Goal: Information Seeking & Learning: Understand process/instructions

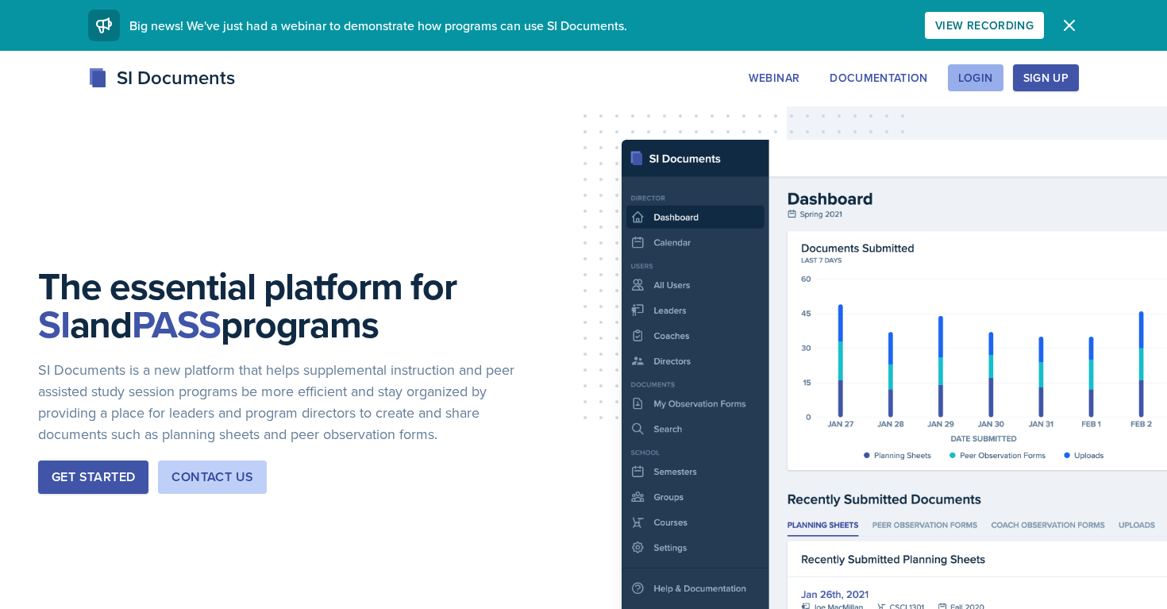
click at [985, 77] on div "Login" at bounding box center [975, 77] width 35 height 13
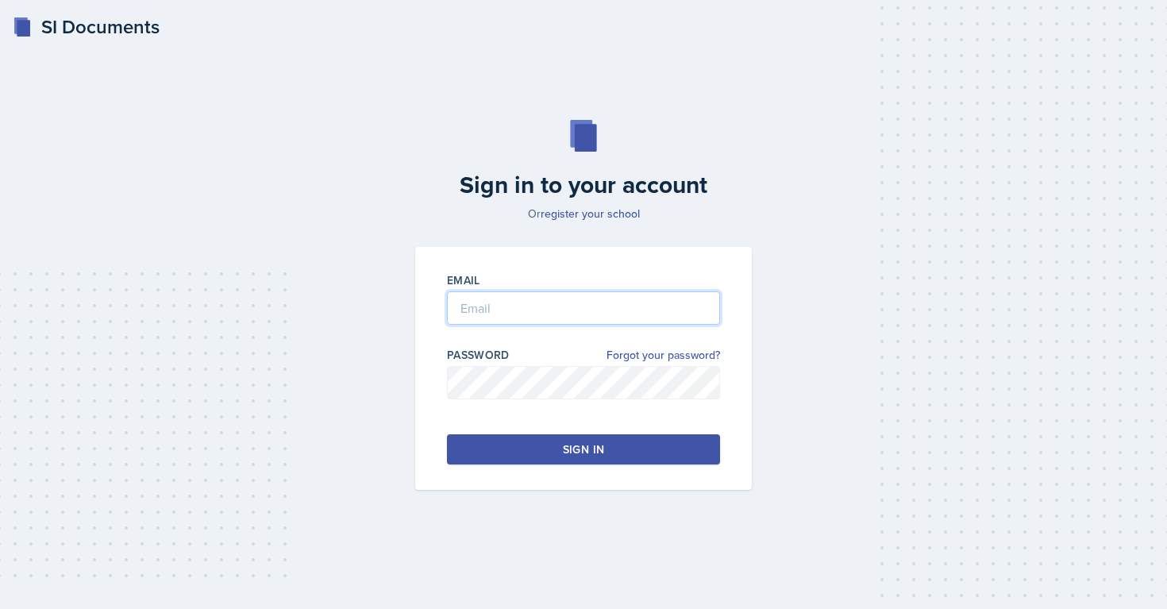
click at [542, 303] on input "email" at bounding box center [583, 307] width 273 height 33
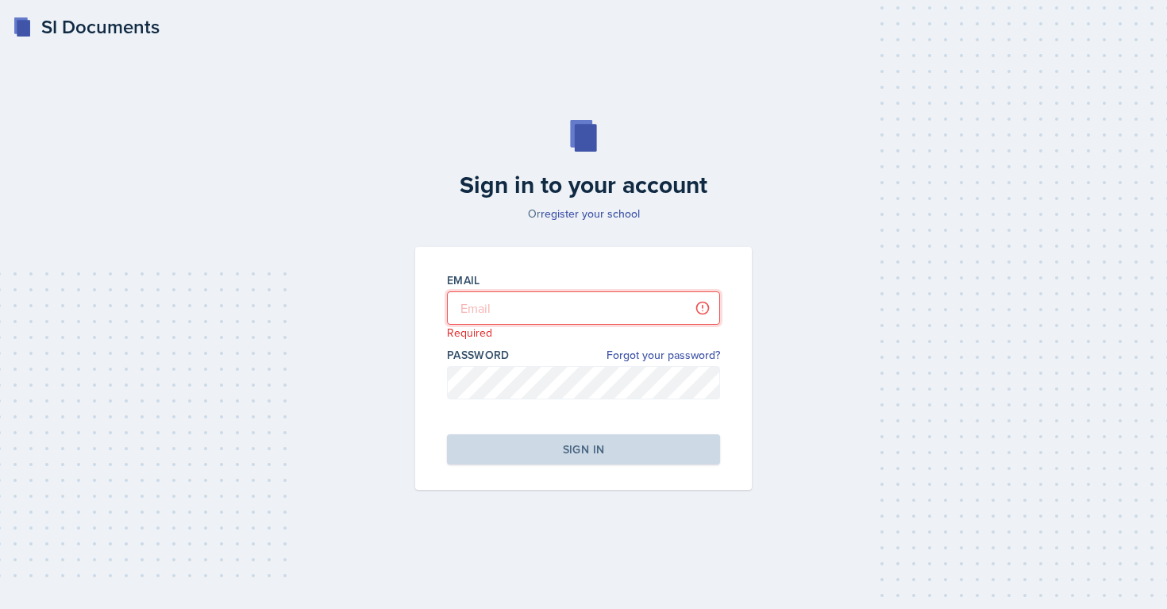
type input "[EMAIL_ADDRESS][DOMAIN_NAME]"
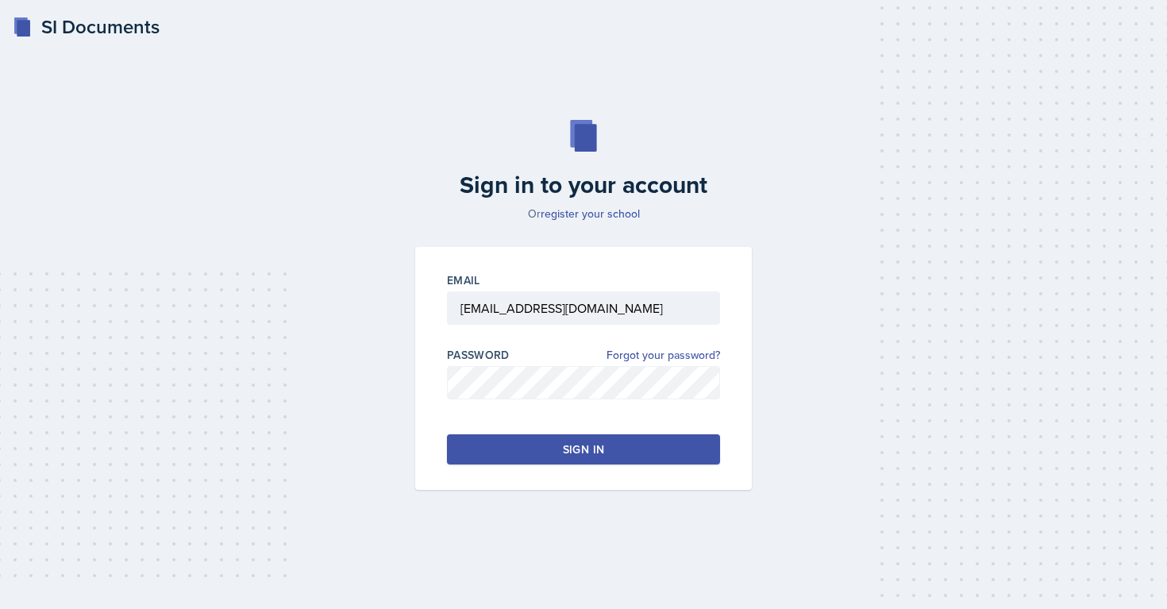
click at [544, 468] on div "Email [EMAIL_ADDRESS][DOMAIN_NAME] Password Forgot your password? Sign in" at bounding box center [583, 368] width 337 height 243
click at [538, 466] on div "Email [EMAIL_ADDRESS][DOMAIN_NAME] Password Forgot your password? Sign in" at bounding box center [583, 368] width 337 height 243
click at [526, 454] on button "Sign in" at bounding box center [583, 449] width 273 height 30
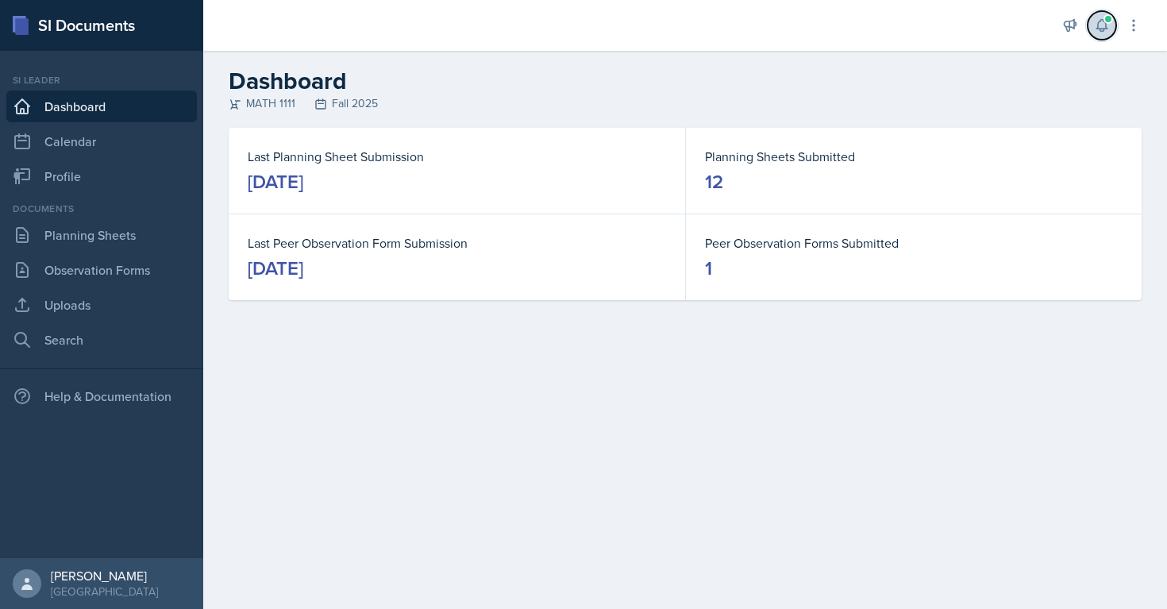
click at [1110, 22] on span at bounding box center [1109, 19] width 10 height 10
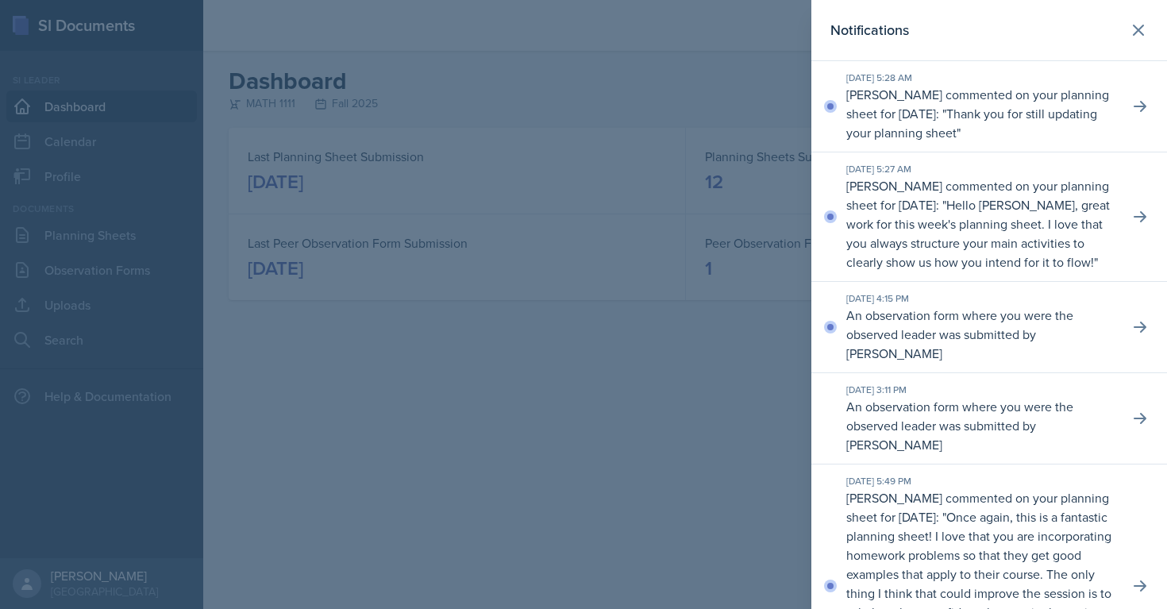
click at [1015, 123] on p "Thank you for still updating your planning sheet" at bounding box center [971, 123] width 251 height 37
click at [1146, 111] on icon at bounding box center [1140, 106] width 16 height 16
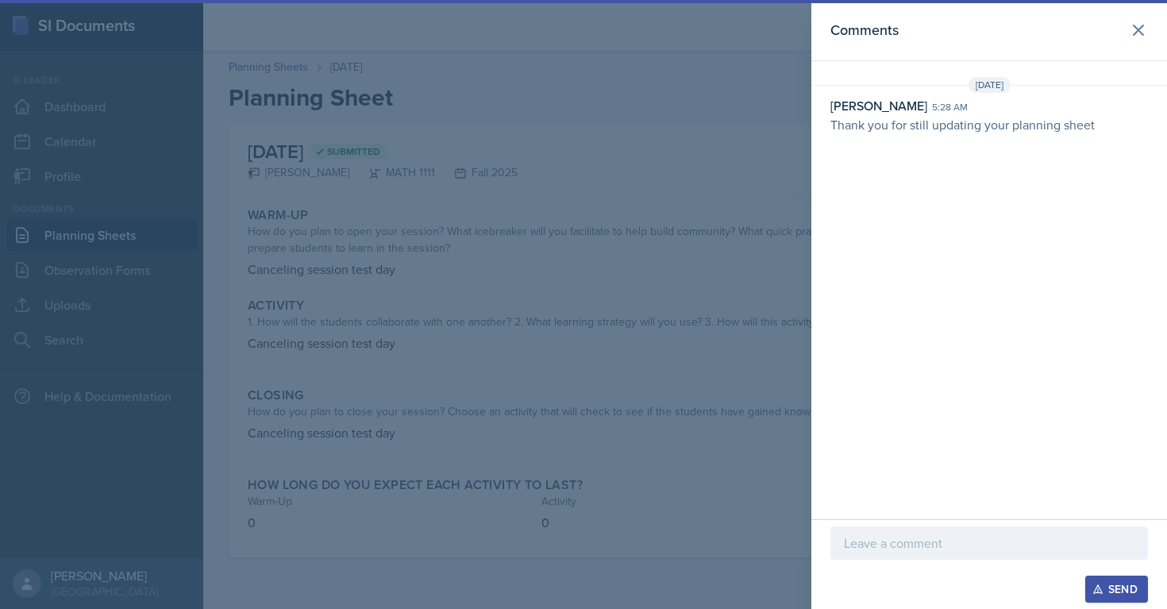
click at [311, 246] on div at bounding box center [583, 304] width 1167 height 609
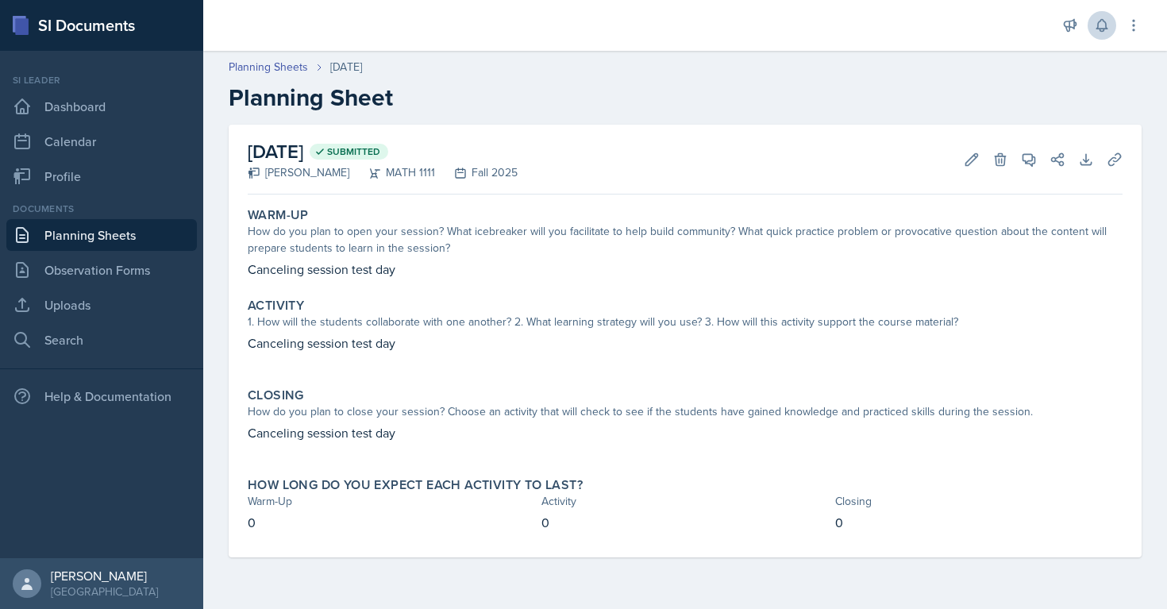
click at [129, 239] on link "Planning Sheets" at bounding box center [101, 235] width 191 height 32
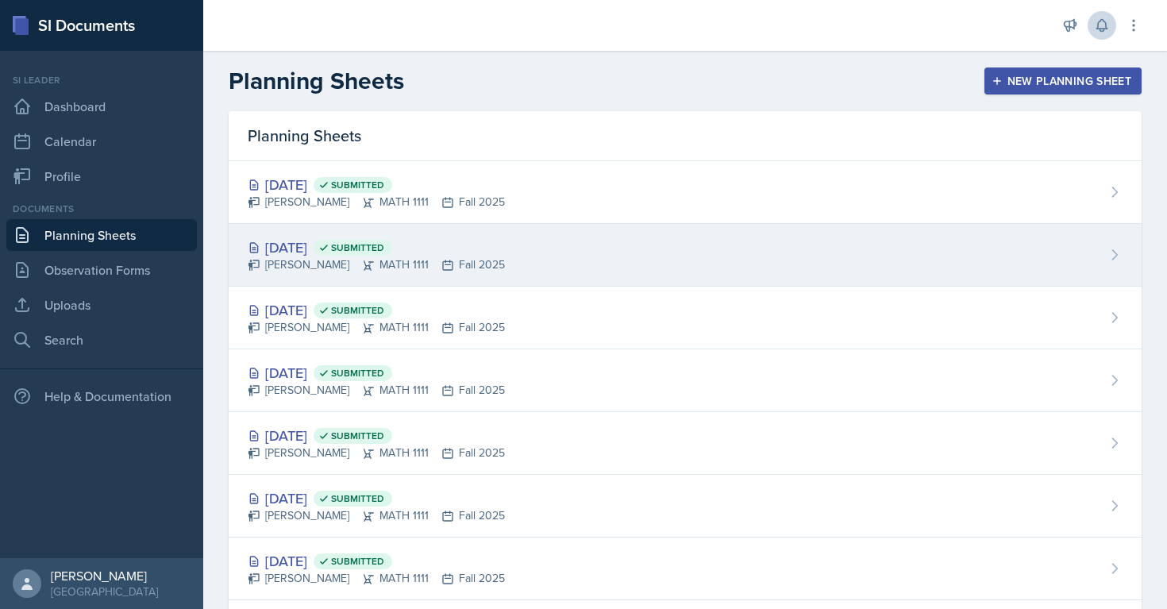
click at [341, 280] on div "[DATE] Submitted [PERSON_NAME] MATH 1111 Fall 2025" at bounding box center [685, 255] width 913 height 63
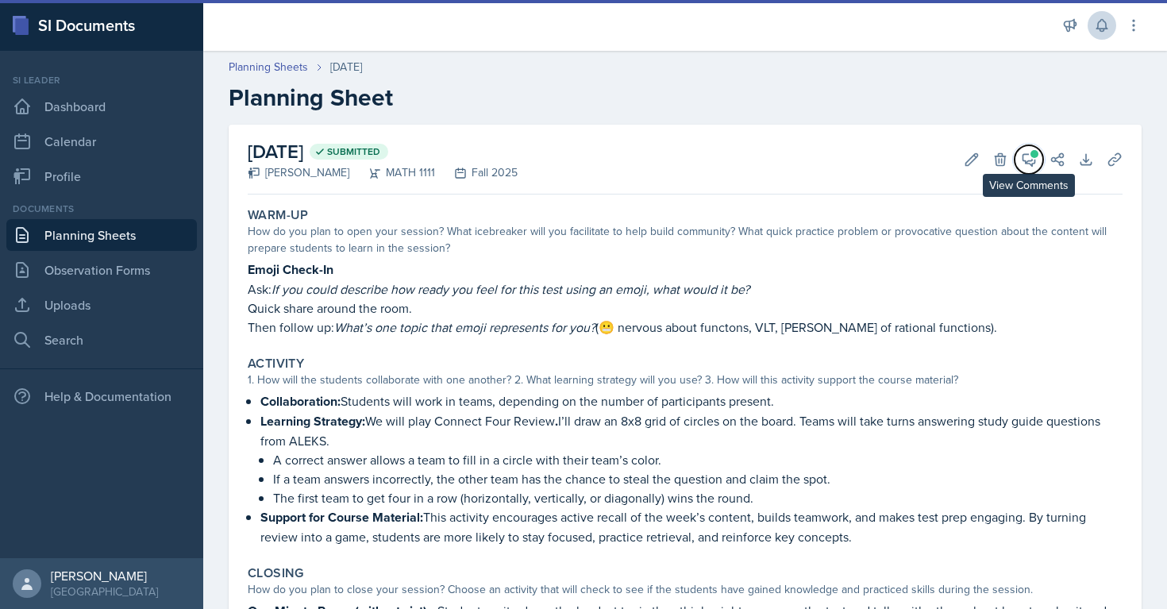
click at [1033, 159] on icon at bounding box center [1029, 160] width 16 height 16
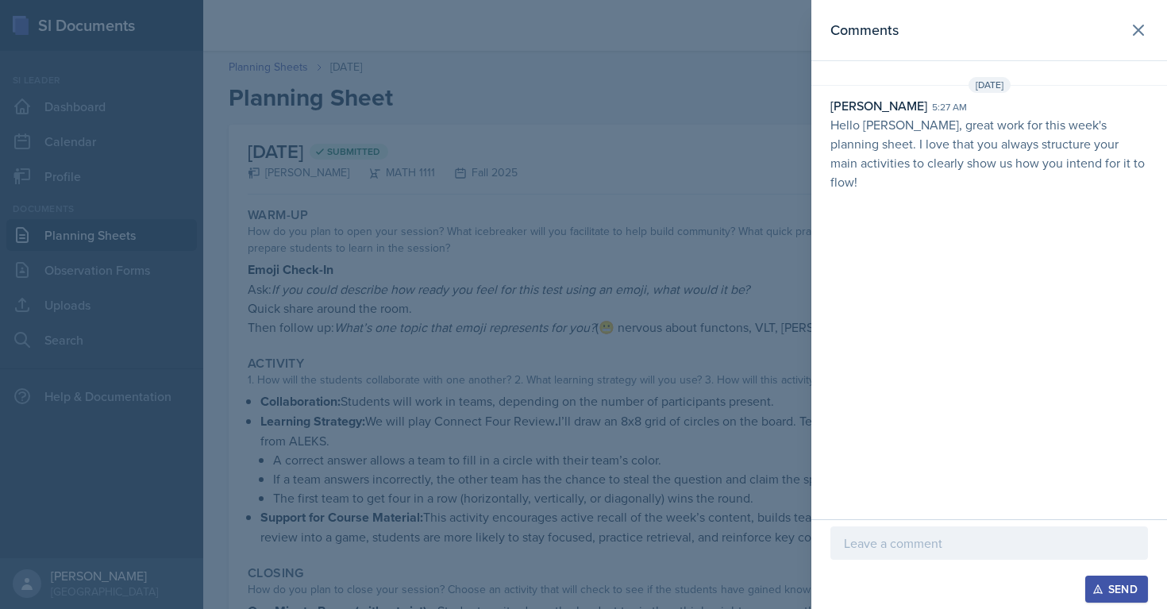
click at [607, 216] on div at bounding box center [583, 304] width 1167 height 609
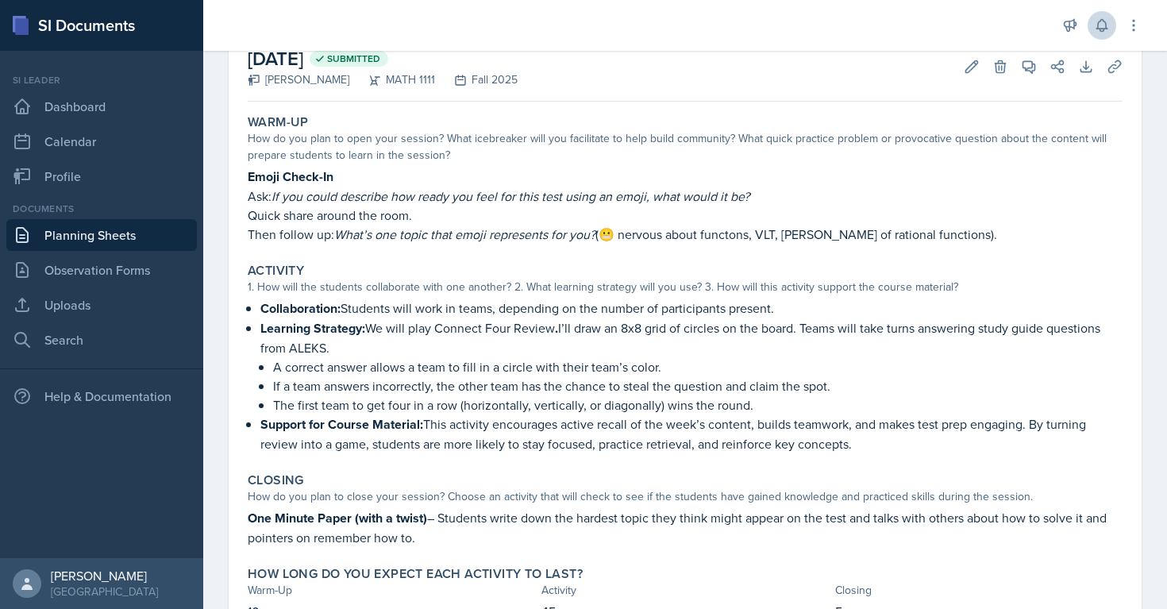
scroll to position [114, 0]
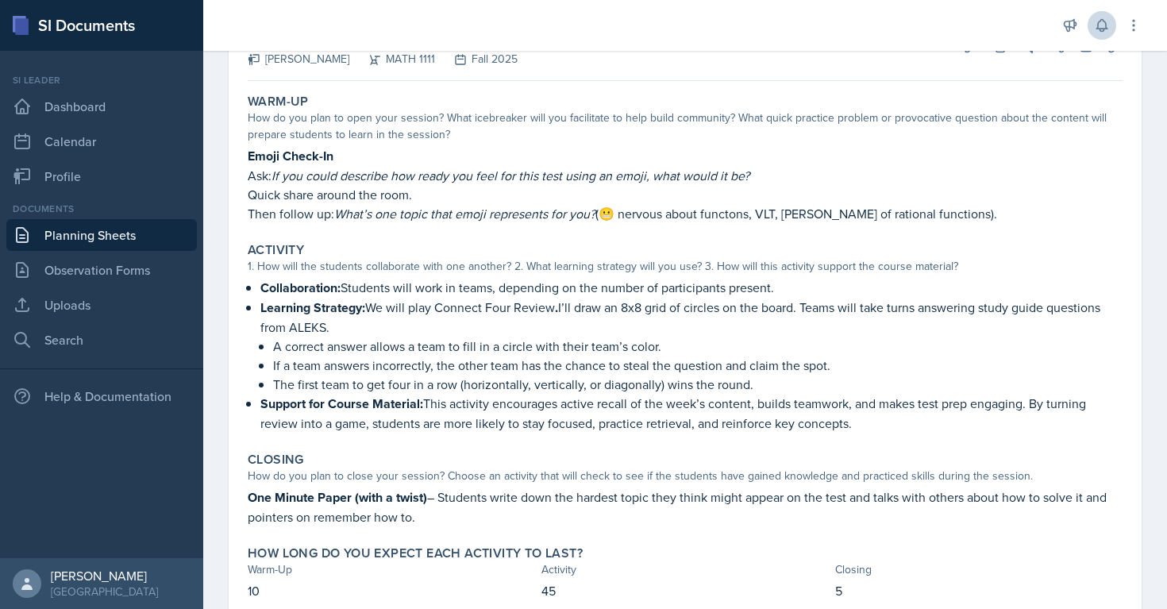
click at [261, 156] on strong "Emoji Check-In" at bounding box center [291, 156] width 86 height 18
copy strong "Emoji Check-In"
click at [281, 155] on strong "Emoji Check-In" at bounding box center [291, 156] width 86 height 18
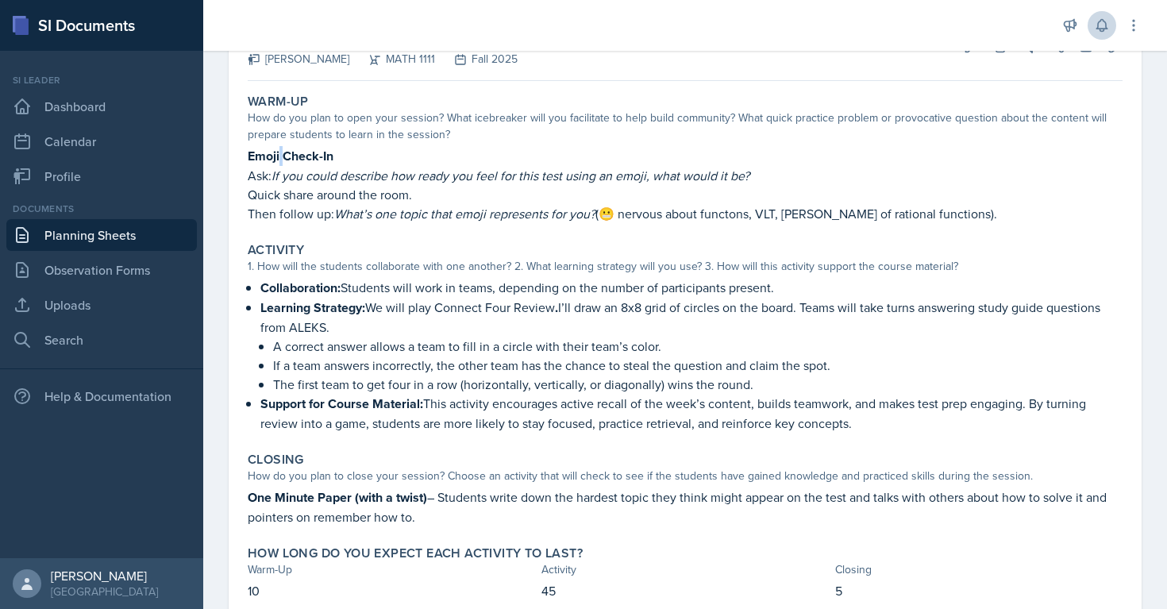
click at [281, 155] on strong "Emoji Check-In" at bounding box center [291, 156] width 86 height 18
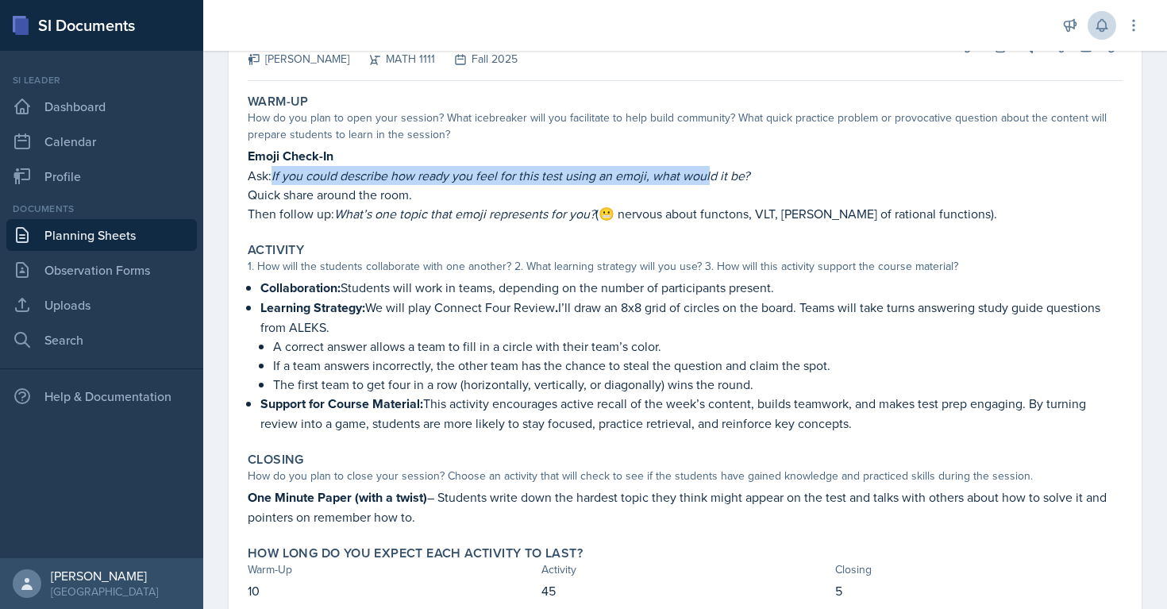
drag, startPoint x: 274, startPoint y: 177, endPoint x: 715, endPoint y: 166, distance: 440.8
click at [715, 166] on p "Ask: If you could describe how ready you feel for this test using an emoji, wha…" at bounding box center [685, 175] width 875 height 19
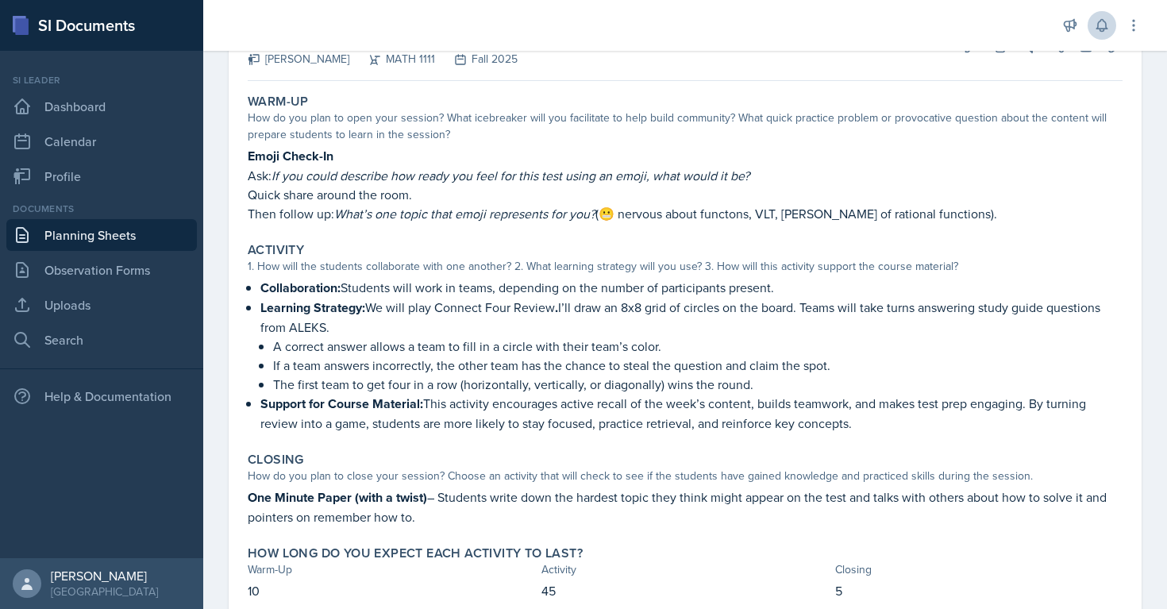
click at [395, 179] on em "If you could describe how ready you feel for this test using an emoji, what wou…" at bounding box center [511, 175] width 478 height 17
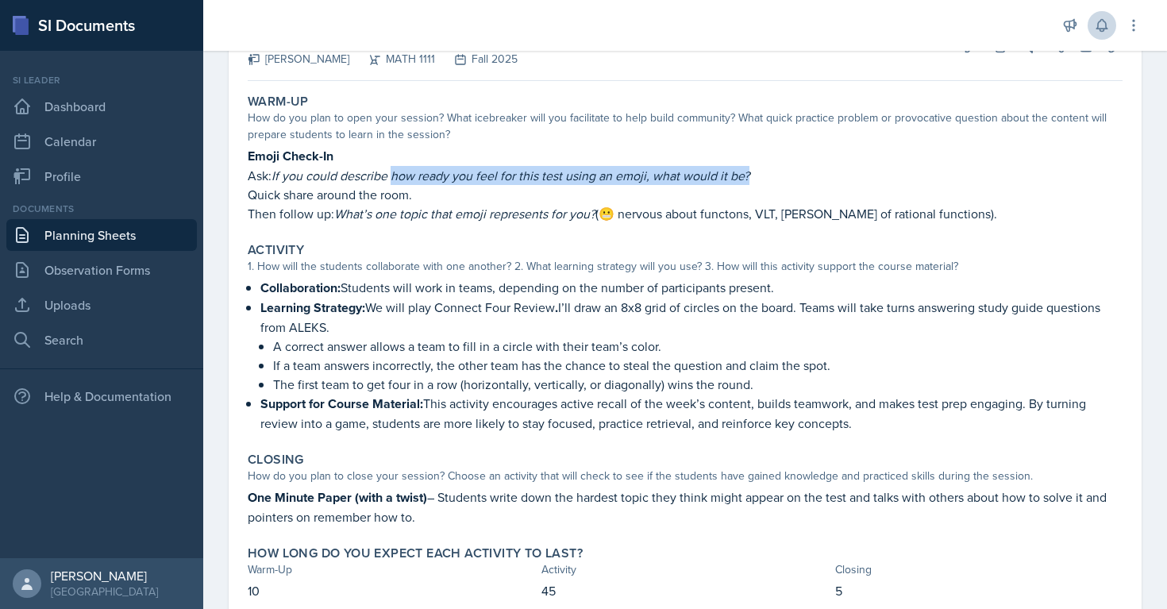
drag, startPoint x: 395, startPoint y: 179, endPoint x: 744, endPoint y: 170, distance: 348.7
click at [744, 170] on em "If you could describe how ready you feel for this test using an emoji, what wou…" at bounding box center [511, 175] width 478 height 17
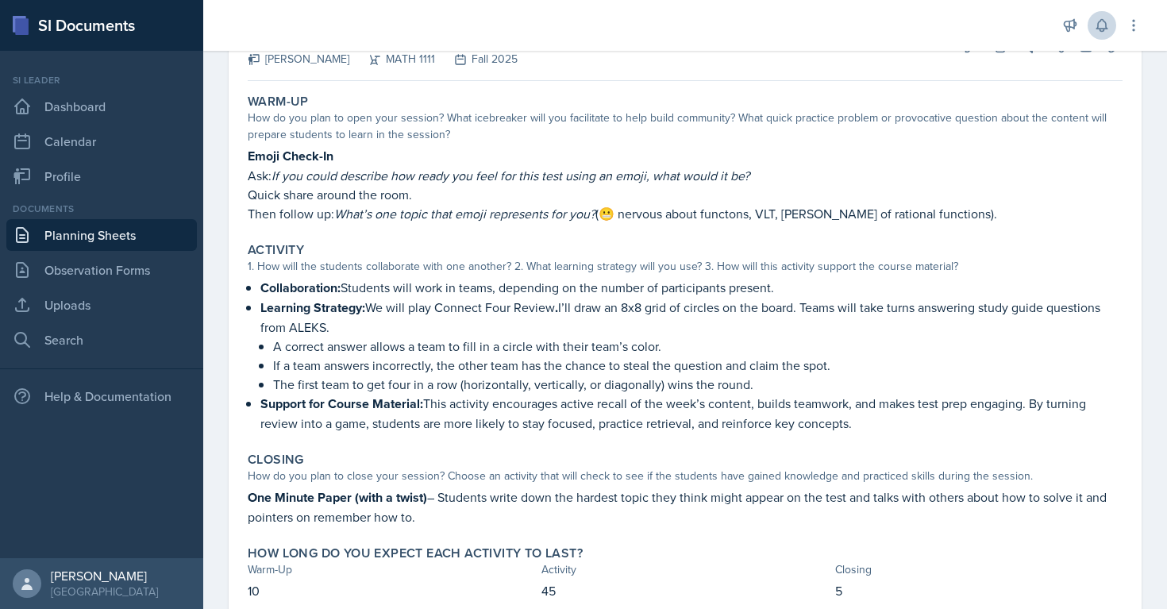
click at [377, 175] on em "If you could describe how ready you feel for this test using an emoji, what wou…" at bounding box center [511, 175] width 478 height 17
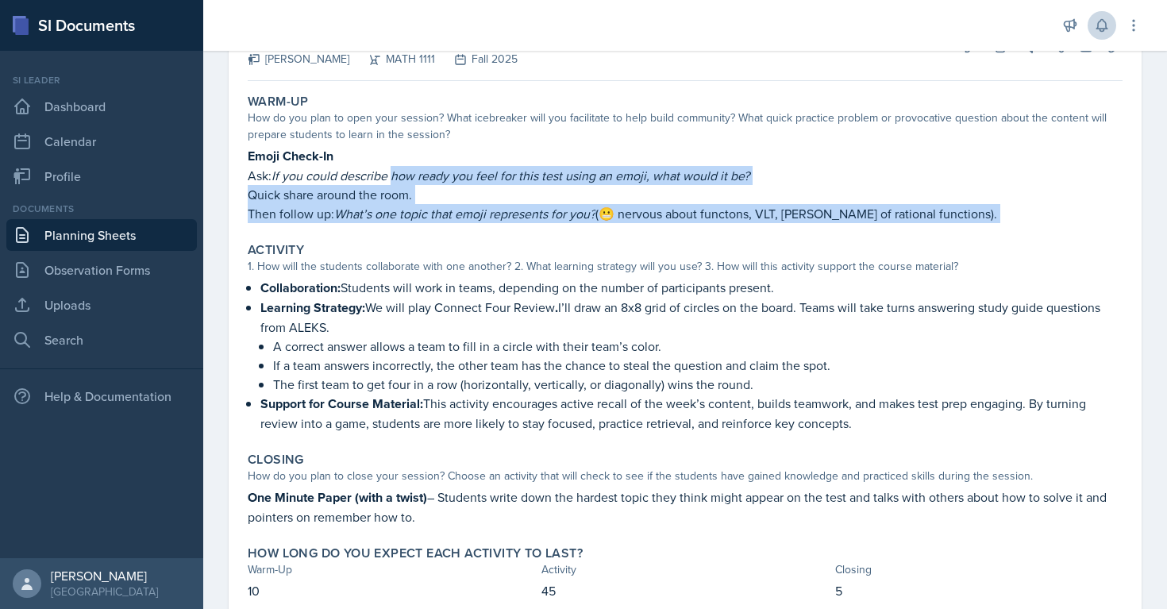
drag, startPoint x: 394, startPoint y: 174, endPoint x: 972, endPoint y: 234, distance: 581.1
click at [972, 234] on div "Warm-Up How do you plan to open your session? What icebreaker will you facilita…" at bounding box center [685, 356] width 875 height 538
copy div "how ready you feel for this test using an emoji, what would it be? Quick share …"
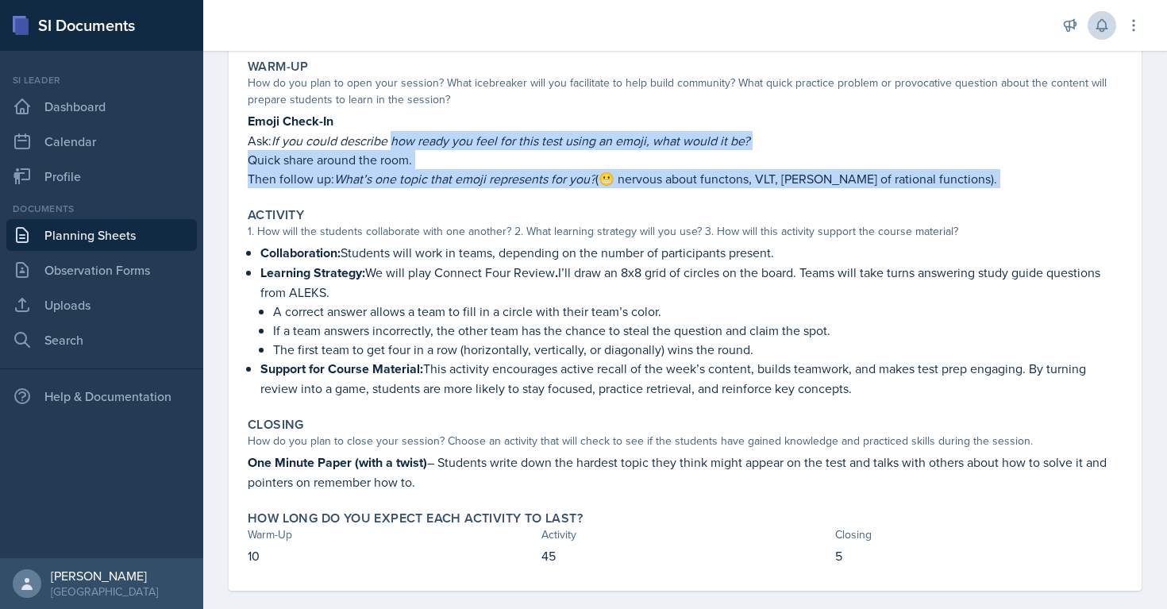
scroll to position [166, 0]
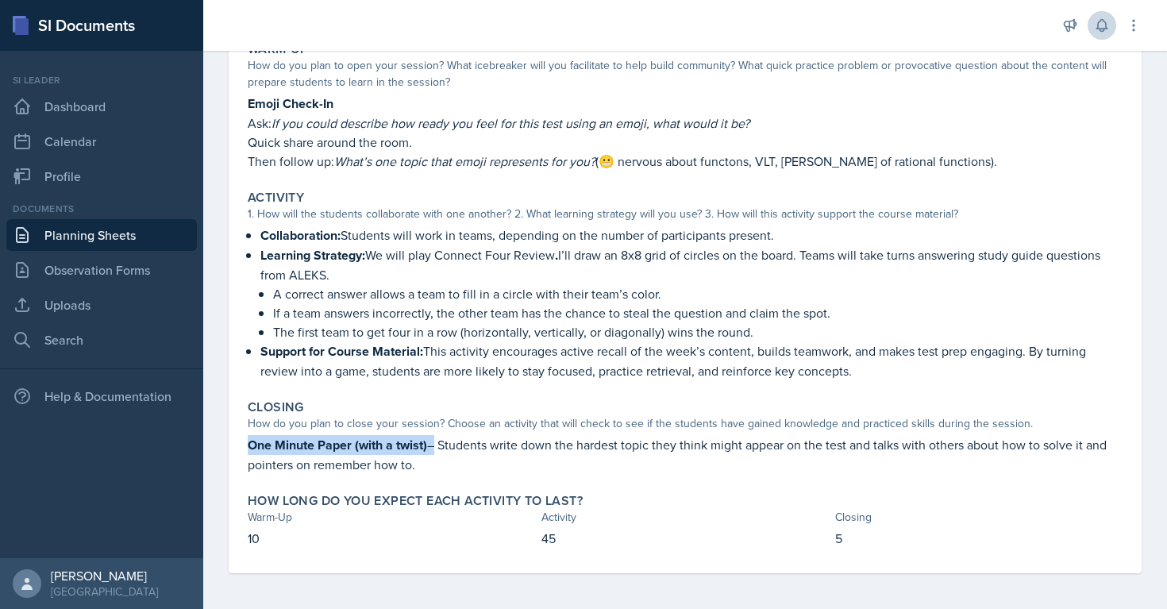
drag, startPoint x: 433, startPoint y: 442, endPoint x: 252, endPoint y: 438, distance: 180.3
click at [252, 438] on p "One Minute Paper (with a twist) – Students write down the hardest topic they th…" at bounding box center [685, 454] width 875 height 39
copy p "One Minute Paper (with a twist)"
click at [260, 221] on div "1. How will the students collaborate with one another? 2. What learning strateg…" at bounding box center [685, 214] width 875 height 17
drag, startPoint x: 346, startPoint y: 233, endPoint x: 860, endPoint y: 362, distance: 529.7
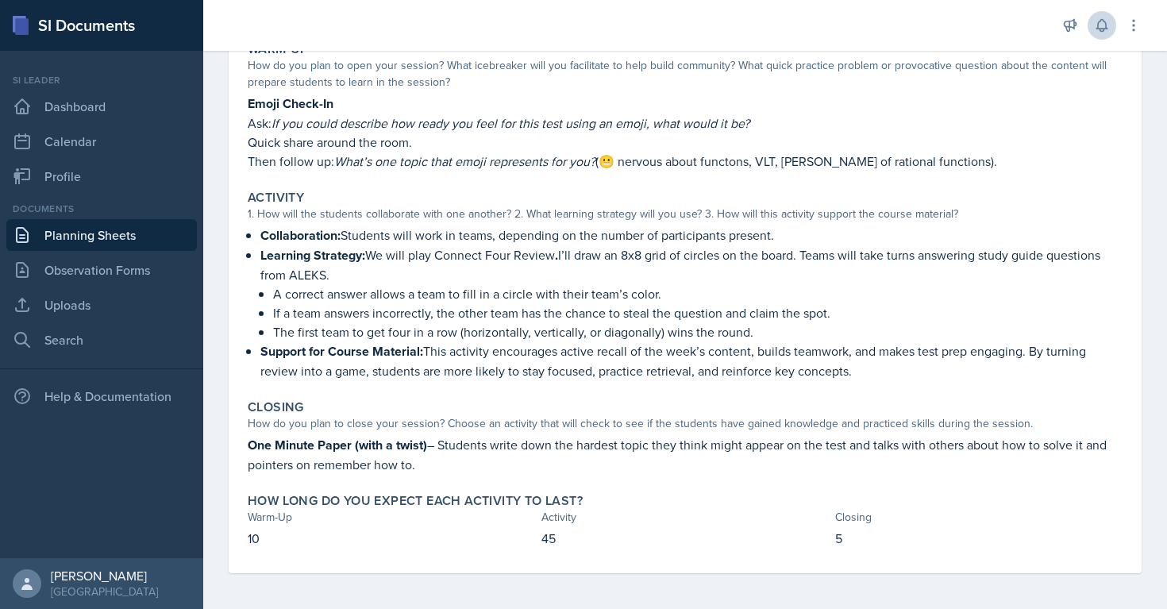
click at [860, 362] on ul "Collaboration: Students will work in teams, depending on the number of particip…" at bounding box center [691, 302] width 862 height 155
copy ul "Students will work in teams, depending on the number of participants present. L…"
click at [255, 445] on strong "One Minute Paper (with a twist)" at bounding box center [337, 445] width 179 height 18
click at [428, 443] on p "One Minute Paper (with a twist) – Students write down the hardest topic they th…" at bounding box center [685, 454] width 875 height 39
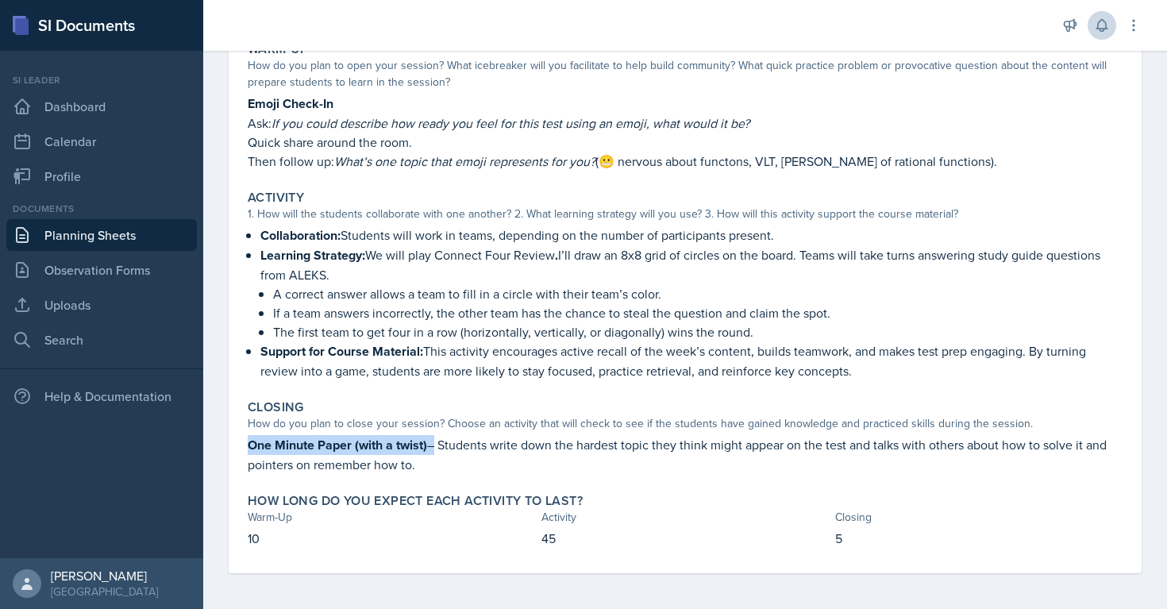
drag, startPoint x: 428, startPoint y: 443, endPoint x: 256, endPoint y: 451, distance: 171.7
click at [256, 451] on p "One Minute Paper (with a twist) – Students write down the hardest topic they th…" at bounding box center [685, 454] width 875 height 39
copy p "One Minute Paper (with a twist)"
click at [445, 443] on p "One Minute Paper (with a twist) – Students write down the hardest topic they th…" at bounding box center [685, 454] width 875 height 39
drag, startPoint x: 445, startPoint y: 443, endPoint x: 996, endPoint y: 472, distance: 551.0
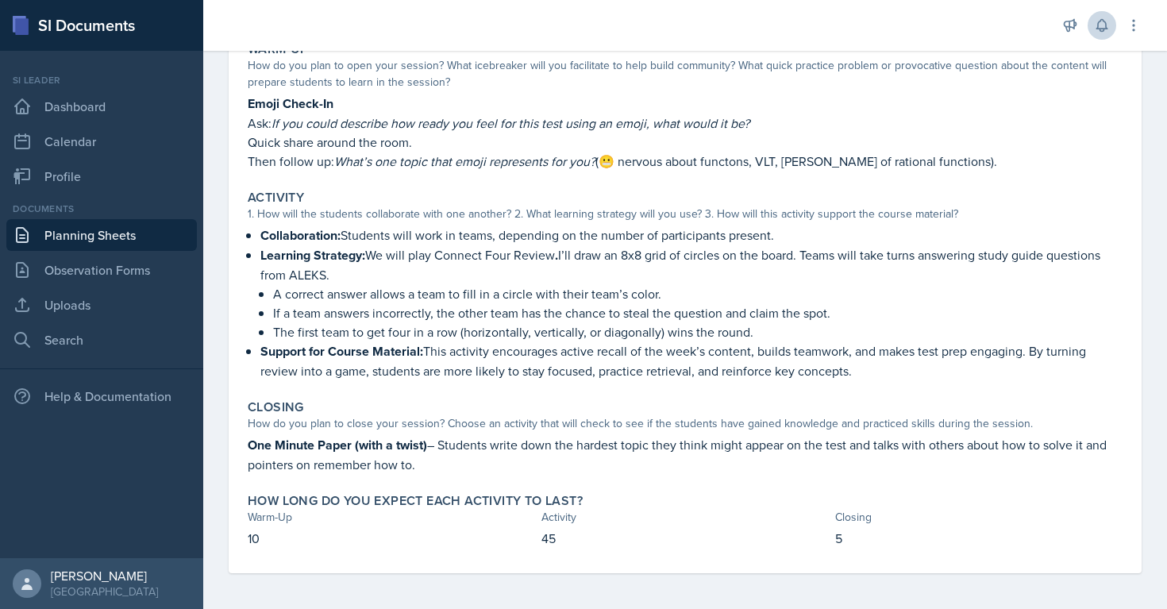
click at [996, 473] on div "Closing How do you plan to close your session? Choose an activity that will che…" at bounding box center [685, 436] width 888 height 87
copy p "Students write down the hardest topic they think might appear on the test and t…"
